Goal: Task Accomplishment & Management: Use online tool/utility

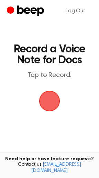
click at [49, 103] on span "button" at bounding box center [49, 101] width 21 height 21
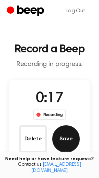
click at [68, 141] on button "Save" at bounding box center [65, 138] width 27 height 27
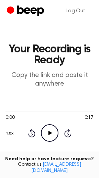
click at [50, 135] on icon "Play Audio" at bounding box center [49, 132] width 17 height 17
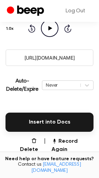
scroll to position [107, 0]
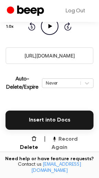
click at [70, 140] on button "Record Again" at bounding box center [72, 143] width 42 height 16
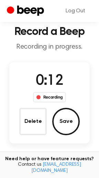
drag, startPoint x: 64, startPoint y: 121, endPoint x: 62, endPoint y: 124, distance: 3.5
click at [63, 123] on button "Save" at bounding box center [65, 121] width 27 height 27
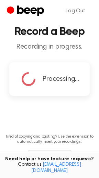
scroll to position [0, 0]
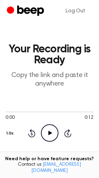
click at [47, 136] on icon "Play Audio" at bounding box center [49, 132] width 17 height 17
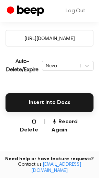
scroll to position [129, 0]
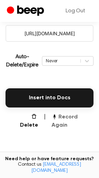
click at [72, 117] on button "Record Again" at bounding box center [72, 121] width 42 height 16
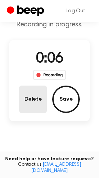
click at [27, 97] on button "Delete" at bounding box center [32, 99] width 27 height 27
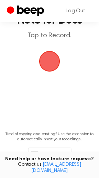
scroll to position [12, 0]
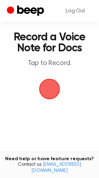
click at [50, 89] on span "button" at bounding box center [49, 89] width 25 height 25
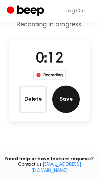
click at [67, 104] on button "Save" at bounding box center [65, 99] width 27 height 27
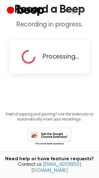
scroll to position [0, 0]
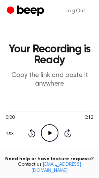
click at [49, 133] on icon at bounding box center [50, 133] width 4 height 4
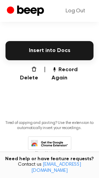
scroll to position [176, 0]
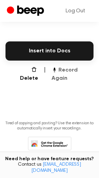
click at [64, 71] on button "Record Again" at bounding box center [72, 74] width 42 height 16
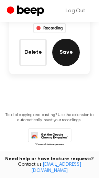
click at [73, 54] on button "Save" at bounding box center [65, 52] width 27 height 27
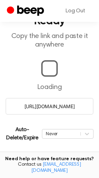
scroll to position [57, 0]
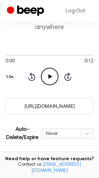
click at [48, 77] on icon at bounding box center [50, 76] width 4 height 4
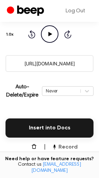
scroll to position [106, 0]
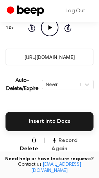
click at [75, 141] on button "Record Again" at bounding box center [72, 145] width 42 height 16
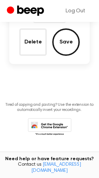
scroll to position [16, 0]
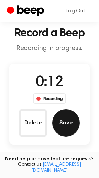
click at [65, 121] on button "Save" at bounding box center [65, 122] width 27 height 27
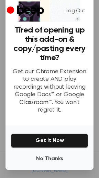
scroll to position [46, 0]
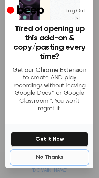
click at [50, 158] on button "No Thanks" at bounding box center [49, 158] width 77 height 14
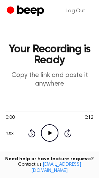
click at [50, 136] on icon "Play Audio" at bounding box center [49, 132] width 17 height 17
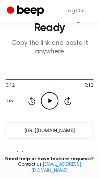
scroll to position [98, 0]
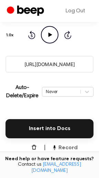
click at [71, 148] on button "Record Again" at bounding box center [72, 152] width 42 height 16
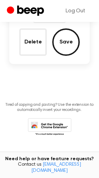
scroll to position [97, 0]
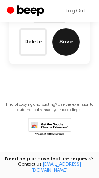
click at [59, 40] on button "Save" at bounding box center [65, 41] width 27 height 27
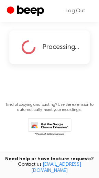
scroll to position [57, 0]
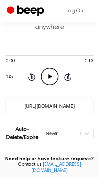
click at [47, 77] on icon "Play Audio" at bounding box center [49, 76] width 17 height 17
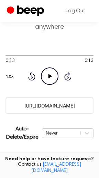
scroll to position [186, 0]
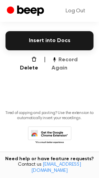
click at [72, 60] on button "Record Again" at bounding box center [72, 64] width 42 height 16
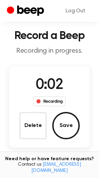
scroll to position [12, 0]
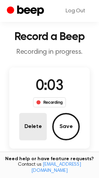
click at [32, 123] on button "Delete" at bounding box center [32, 126] width 27 height 27
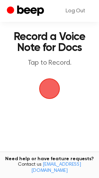
click at [51, 90] on span "button" at bounding box center [49, 89] width 22 height 22
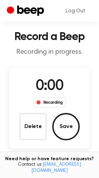
scroll to position [40, 0]
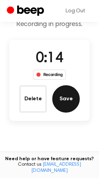
click at [65, 99] on button "Save" at bounding box center [65, 98] width 27 height 27
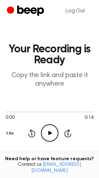
click at [50, 134] on icon at bounding box center [50, 133] width 4 height 4
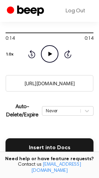
scroll to position [93, 0]
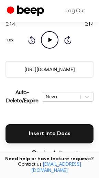
click at [79, 154] on button "Record Again" at bounding box center [72, 157] width 42 height 16
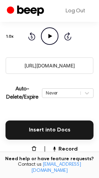
scroll to position [87, 0]
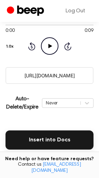
click at [50, 47] on icon at bounding box center [50, 46] width 4 height 4
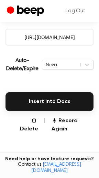
scroll to position [130, 0]
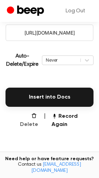
click at [32, 119] on button "Delete" at bounding box center [26, 120] width 24 height 16
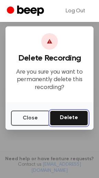
click at [73, 119] on button "Delete" at bounding box center [69, 118] width 38 height 15
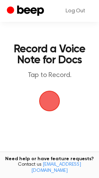
scroll to position [69, 0]
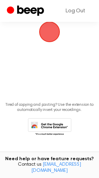
click at [45, 35] on span "button" at bounding box center [49, 31] width 31 height 31
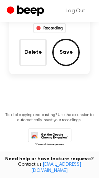
scroll to position [86, 0]
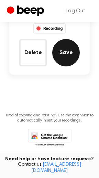
click at [67, 54] on button "Save" at bounding box center [65, 52] width 27 height 27
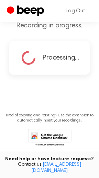
scroll to position [57, 0]
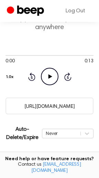
click at [48, 76] on icon "Play Audio" at bounding box center [49, 76] width 17 height 17
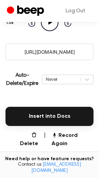
scroll to position [131, 0]
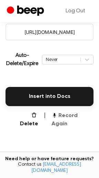
click at [68, 118] on button "Record Again" at bounding box center [72, 120] width 42 height 16
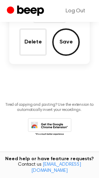
scroll to position [41, 0]
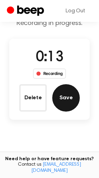
click at [61, 101] on button "Save" at bounding box center [65, 97] width 27 height 27
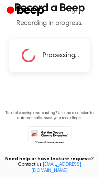
scroll to position [0, 0]
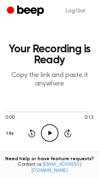
click at [49, 133] on icon at bounding box center [50, 133] width 4 height 4
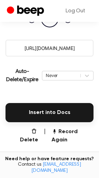
scroll to position [123, 0]
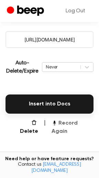
click at [69, 122] on button "Record Again" at bounding box center [72, 127] width 42 height 16
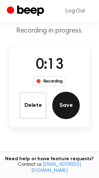
click at [64, 107] on button "Save" at bounding box center [65, 105] width 27 height 27
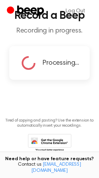
scroll to position [0, 0]
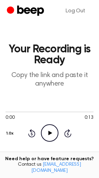
click at [48, 134] on icon at bounding box center [50, 133] width 4 height 4
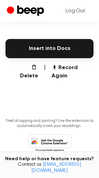
scroll to position [180, 0]
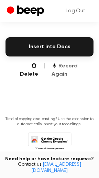
click at [66, 67] on button "Record Again" at bounding box center [72, 70] width 42 height 16
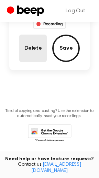
click at [35, 44] on button "Delete" at bounding box center [32, 48] width 27 height 27
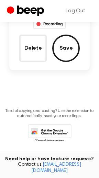
scroll to position [63, 0]
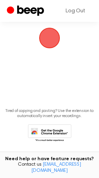
click at [54, 43] on span "button" at bounding box center [49, 38] width 36 height 36
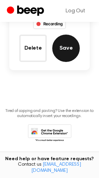
click at [62, 52] on button "Save" at bounding box center [65, 48] width 27 height 27
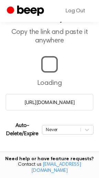
scroll to position [57, 0]
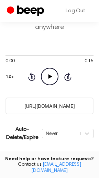
click at [49, 75] on icon at bounding box center [50, 76] width 4 height 4
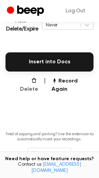
scroll to position [165, 0]
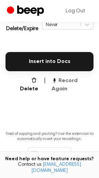
click at [72, 83] on button "Record Again" at bounding box center [72, 85] width 42 height 16
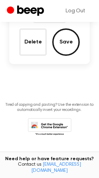
scroll to position [76, 0]
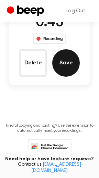
click at [59, 61] on button "Save" at bounding box center [65, 62] width 27 height 27
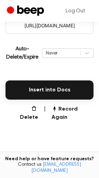
scroll to position [154, 0]
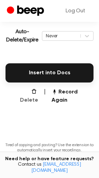
click at [35, 90] on button "Delete" at bounding box center [26, 96] width 24 height 16
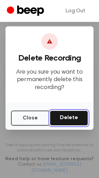
click at [73, 120] on button "Delete" at bounding box center [69, 118] width 38 height 15
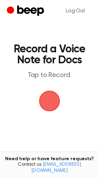
scroll to position [69, 0]
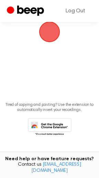
click at [46, 33] on span "button" at bounding box center [49, 31] width 19 height 19
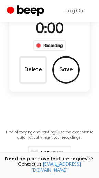
scroll to position [97, 0]
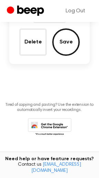
click at [67, 48] on button "Save" at bounding box center [65, 41] width 27 height 27
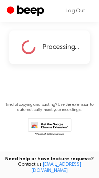
scroll to position [57, 0]
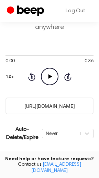
click at [51, 77] on icon at bounding box center [50, 76] width 4 height 4
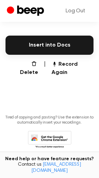
scroll to position [183, 0]
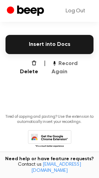
click at [73, 62] on button "Record Again" at bounding box center [72, 68] width 42 height 16
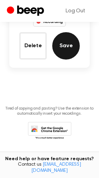
click at [61, 44] on button "Save" at bounding box center [65, 45] width 27 height 27
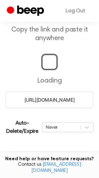
scroll to position [57, 0]
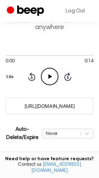
click at [48, 72] on icon "Play Audio" at bounding box center [49, 76] width 17 height 17
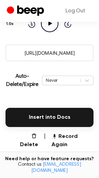
scroll to position [110, 0]
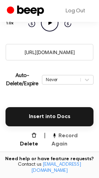
click at [65, 137] on button "Record Again" at bounding box center [72, 140] width 42 height 16
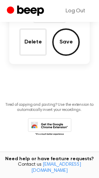
scroll to position [21, 0]
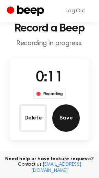
click at [65, 119] on button "Save" at bounding box center [65, 117] width 27 height 27
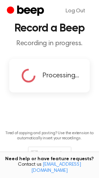
scroll to position [0, 0]
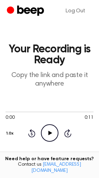
click at [51, 136] on icon "Play Audio" at bounding box center [49, 132] width 17 height 17
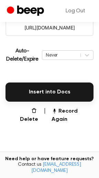
scroll to position [139, 0]
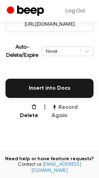
click at [74, 111] on button "Record Again" at bounding box center [72, 111] width 42 height 16
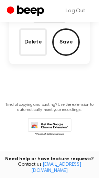
scroll to position [49, 0]
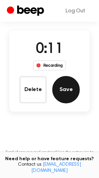
click at [67, 94] on button "Save" at bounding box center [65, 89] width 27 height 27
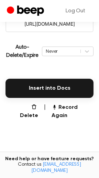
scroll to position [139, 0]
click at [71, 109] on button "Record Again" at bounding box center [72, 111] width 42 height 16
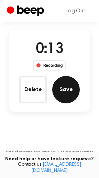
click at [67, 92] on button "Save" at bounding box center [65, 89] width 27 height 27
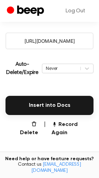
scroll to position [139, 0]
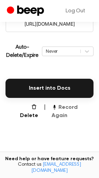
click at [70, 109] on button "Record Again" at bounding box center [72, 111] width 42 height 16
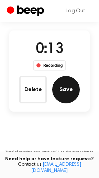
click at [66, 93] on button "Save" at bounding box center [65, 89] width 27 height 27
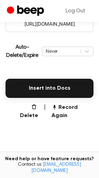
scroll to position [139, 0]
click at [72, 109] on button "Record Again" at bounding box center [72, 111] width 42 height 16
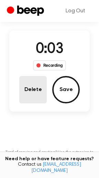
click at [33, 90] on button "Delete" at bounding box center [32, 89] width 27 height 27
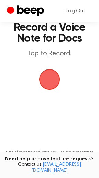
click at [48, 83] on span "button" at bounding box center [49, 79] width 21 height 21
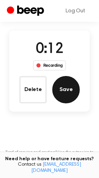
click at [65, 95] on button "Save" at bounding box center [65, 89] width 27 height 27
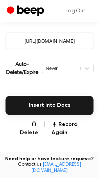
scroll to position [139, 0]
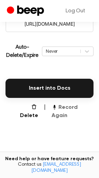
click at [82, 108] on button "Record Again" at bounding box center [72, 111] width 42 height 16
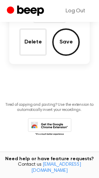
scroll to position [49, 0]
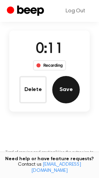
click at [64, 91] on button "Save" at bounding box center [65, 89] width 27 height 27
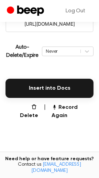
scroll to position [139, 0]
click at [81, 108] on button "Record Again" at bounding box center [72, 111] width 42 height 16
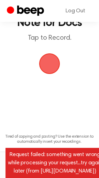
scroll to position [0, 0]
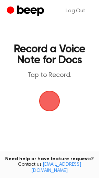
click at [48, 101] on span "button" at bounding box center [49, 101] width 21 height 21
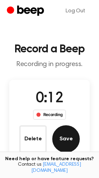
click at [67, 142] on button "Save" at bounding box center [65, 138] width 27 height 27
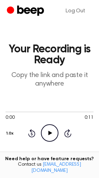
click at [47, 133] on icon "Play Audio" at bounding box center [49, 132] width 17 height 17
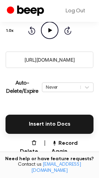
scroll to position [103, 0]
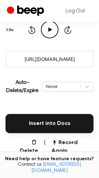
click at [74, 147] on main "Your Recording is Ready Copy the link and paste it anywhere 0:11 0:11 Your brow…" at bounding box center [49, 72] width 99 height 351
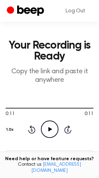
scroll to position [0, 0]
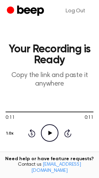
click at [47, 133] on icon "Play Audio" at bounding box center [49, 132] width 17 height 17
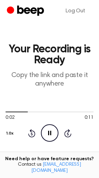
click at [50, 134] on icon at bounding box center [49, 133] width 3 height 4
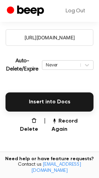
scroll to position [164, 0]
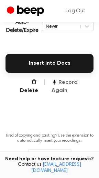
click at [76, 85] on button "Record Again" at bounding box center [72, 86] width 42 height 16
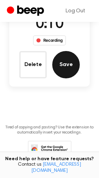
click at [62, 65] on button "Save" at bounding box center [65, 64] width 27 height 27
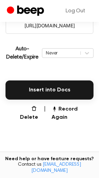
scroll to position [154, 0]
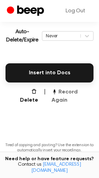
click at [75, 92] on button "Record Again" at bounding box center [72, 96] width 42 height 16
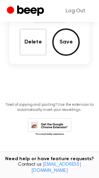
scroll to position [65, 0]
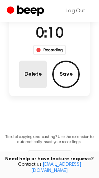
click at [38, 69] on button "Delete" at bounding box center [32, 74] width 27 height 27
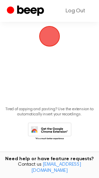
scroll to position [37, 0]
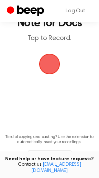
click at [49, 67] on span "button" at bounding box center [49, 63] width 19 height 19
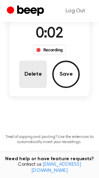
click at [37, 70] on button "Delete" at bounding box center [32, 74] width 27 height 27
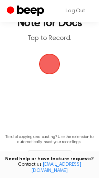
click at [44, 67] on span "button" at bounding box center [49, 63] width 19 height 19
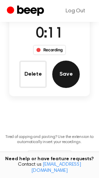
drag, startPoint x: 62, startPoint y: 73, endPoint x: 62, endPoint y: 76, distance: 3.4
click at [62, 76] on button "Save" at bounding box center [65, 74] width 27 height 27
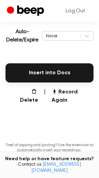
scroll to position [154, 0]
click at [72, 91] on button "Record Again" at bounding box center [72, 96] width 42 height 16
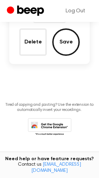
scroll to position [65, 0]
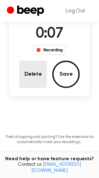
click at [38, 73] on button "Delete" at bounding box center [32, 74] width 27 height 27
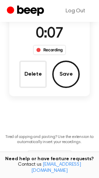
scroll to position [37, 0]
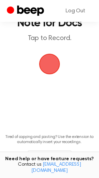
click at [47, 65] on span "button" at bounding box center [49, 64] width 21 height 21
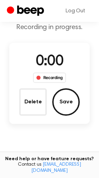
scroll to position [65, 0]
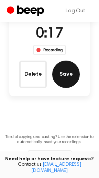
click at [64, 73] on button "Save" at bounding box center [65, 74] width 27 height 27
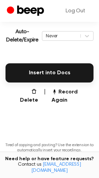
scroll to position [154, 0]
click at [77, 93] on button "Record Again" at bounding box center [72, 96] width 42 height 16
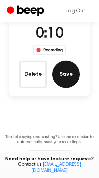
click at [63, 75] on button "Save" at bounding box center [65, 74] width 27 height 27
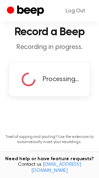
scroll to position [154, 0]
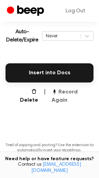
click at [79, 94] on button "Record Again" at bounding box center [72, 96] width 42 height 16
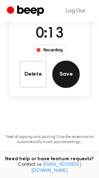
click at [63, 77] on button "Save" at bounding box center [65, 74] width 27 height 27
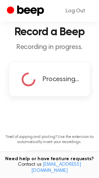
scroll to position [154, 0]
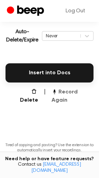
click at [72, 91] on button "Record Again" at bounding box center [72, 96] width 42 height 16
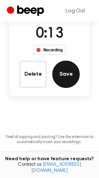
click at [69, 78] on button "Save" at bounding box center [65, 74] width 27 height 27
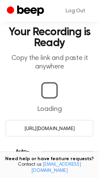
scroll to position [154, 0]
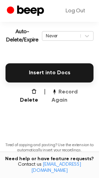
click at [76, 93] on button "Record Again" at bounding box center [72, 96] width 42 height 16
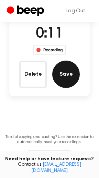
click at [66, 78] on button "Save" at bounding box center [65, 74] width 27 height 27
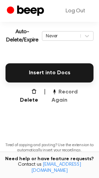
scroll to position [149, 0]
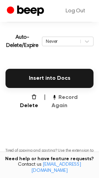
click at [73, 98] on button "Record Again" at bounding box center [72, 102] width 42 height 16
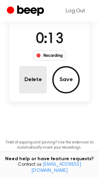
click at [36, 86] on button "Delete" at bounding box center [32, 79] width 27 height 27
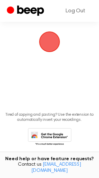
scroll to position [32, 0]
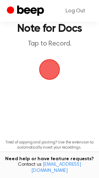
click at [47, 70] on span "button" at bounding box center [49, 69] width 19 height 19
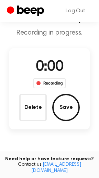
scroll to position [59, 0]
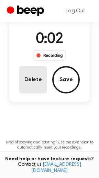
click at [26, 80] on button "Delete" at bounding box center [32, 79] width 27 height 27
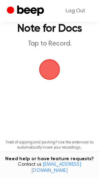
click at [54, 65] on span "button" at bounding box center [49, 69] width 19 height 19
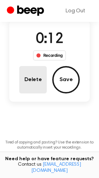
click at [35, 87] on button "Delete" at bounding box center [32, 79] width 27 height 27
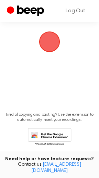
scroll to position [32, 0]
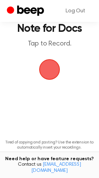
click at [53, 72] on span "button" at bounding box center [49, 69] width 19 height 19
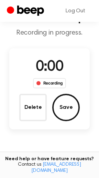
scroll to position [59, 0]
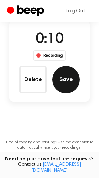
click at [71, 78] on button "Save" at bounding box center [65, 79] width 27 height 27
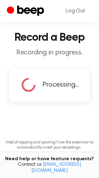
scroll to position [149, 0]
